Goal: Find specific page/section: Find specific page/section

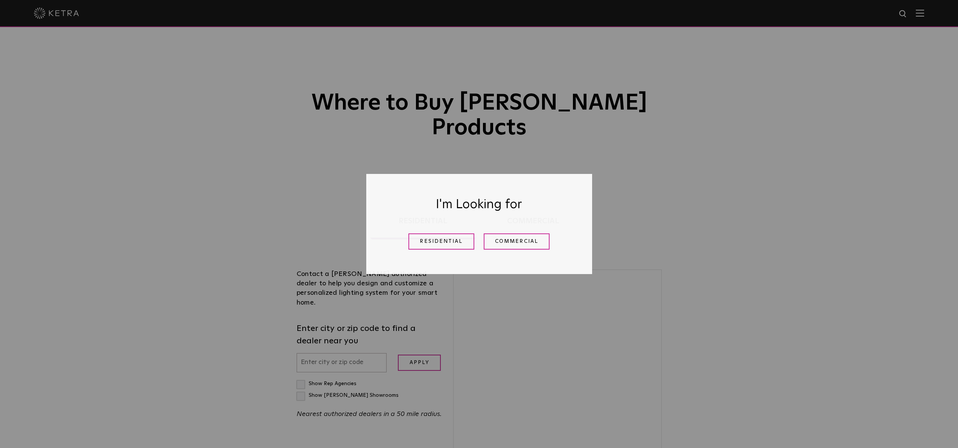
click at [454, 244] on link "Residential" at bounding box center [442, 241] width 66 height 16
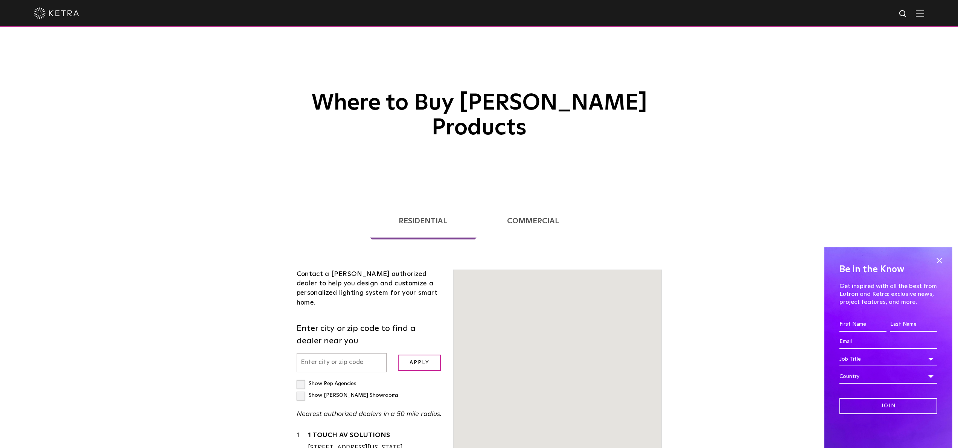
scroll to position [192, 0]
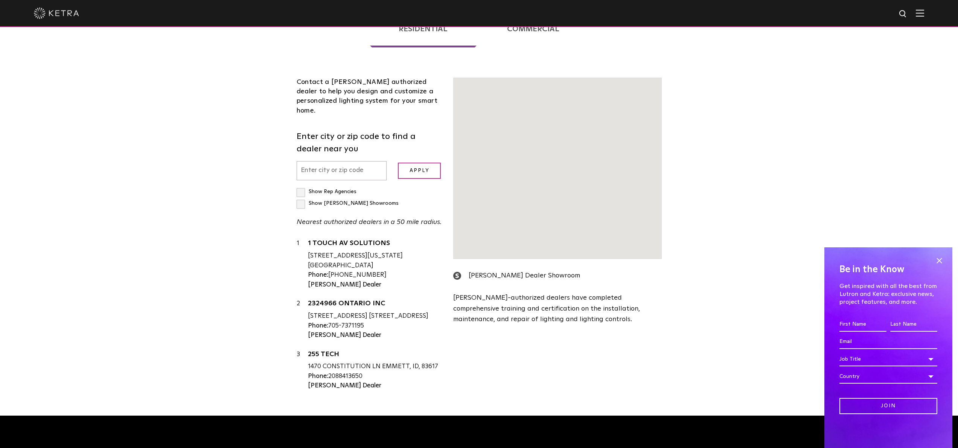
click at [323, 161] on input "text" at bounding box center [342, 170] width 90 height 19
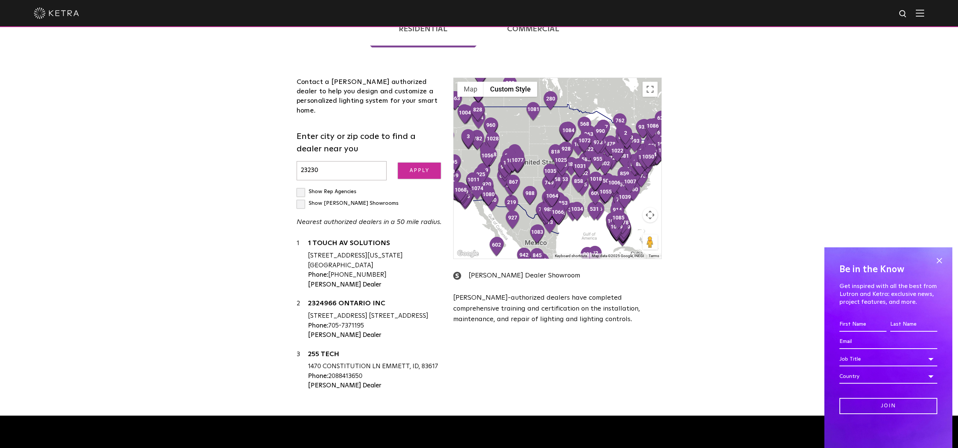
type input "23230"
click at [411, 163] on input "Apply" at bounding box center [419, 171] width 43 height 16
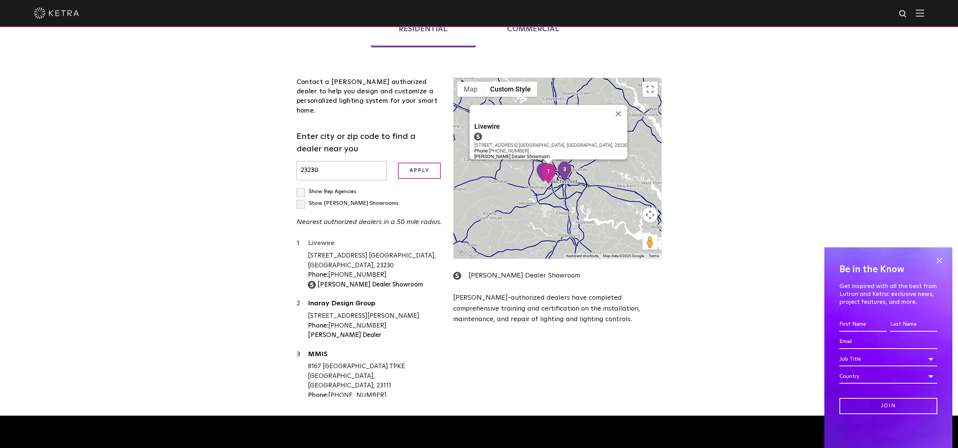
click at [329, 240] on link "Livewire" at bounding box center [375, 244] width 134 height 9
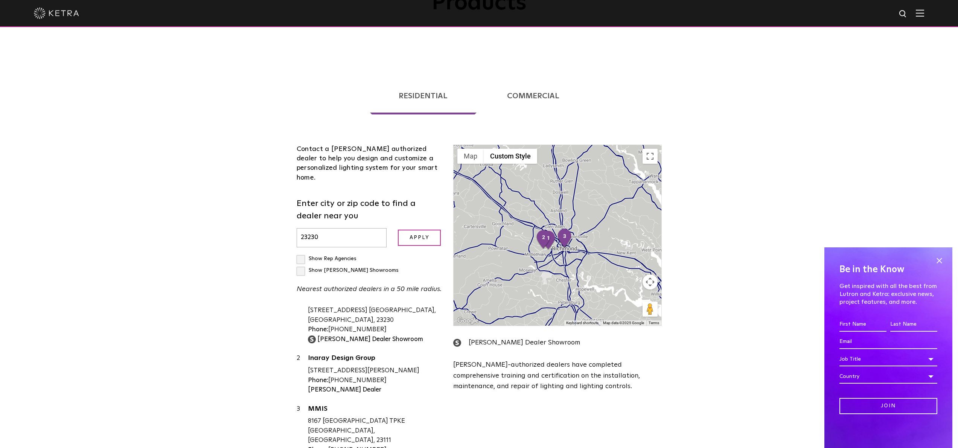
scroll to position [118, 0]
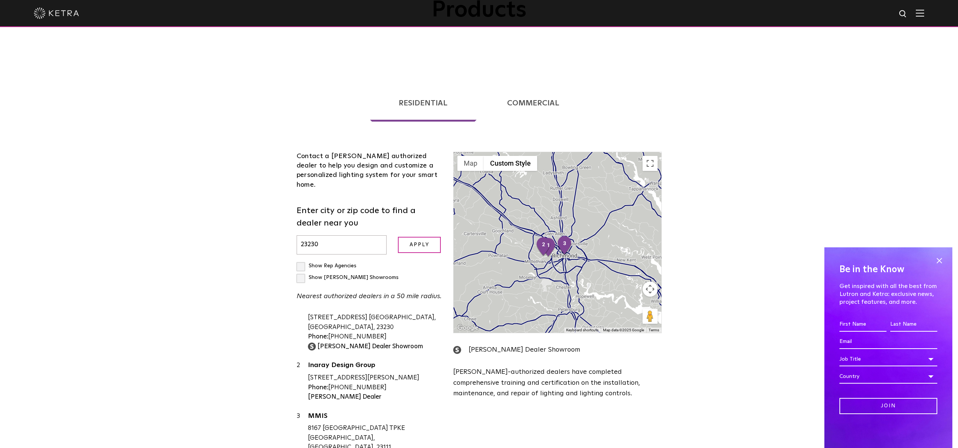
click at [368, 275] on label "Show [PERSON_NAME] Showrooms" at bounding box center [348, 277] width 102 height 5
click at [302, 260] on input "Show [PERSON_NAME] Showrooms" at bounding box center [299, 262] width 5 height 5
checkbox input "true"
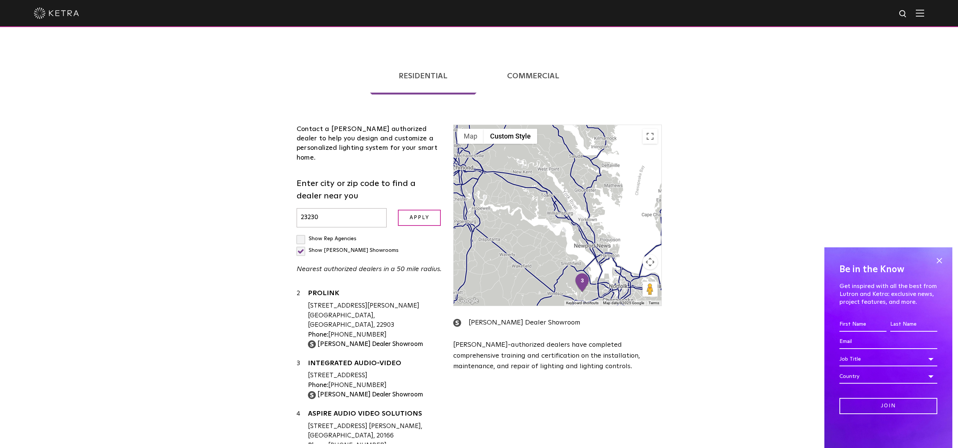
scroll to position [139, 0]
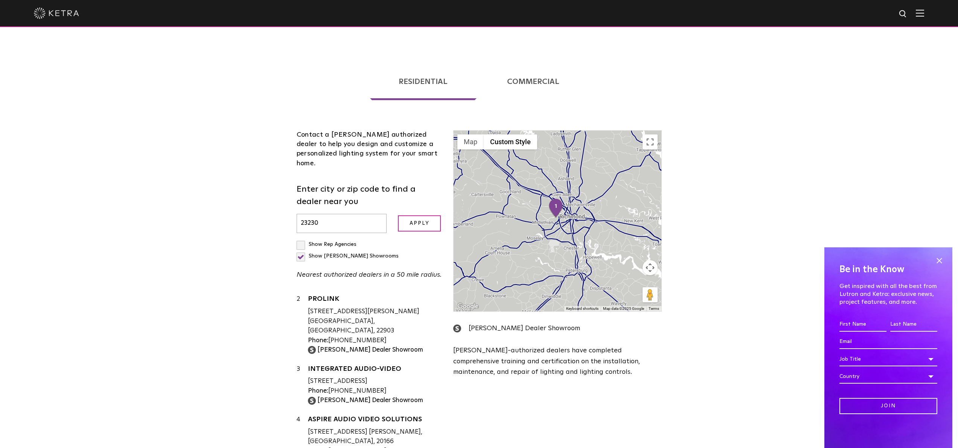
drag, startPoint x: 472, startPoint y: 198, endPoint x: 584, endPoint y: 242, distance: 120.4
click at [584, 242] on div at bounding box center [557, 221] width 207 height 181
